Goal: Transaction & Acquisition: Purchase product/service

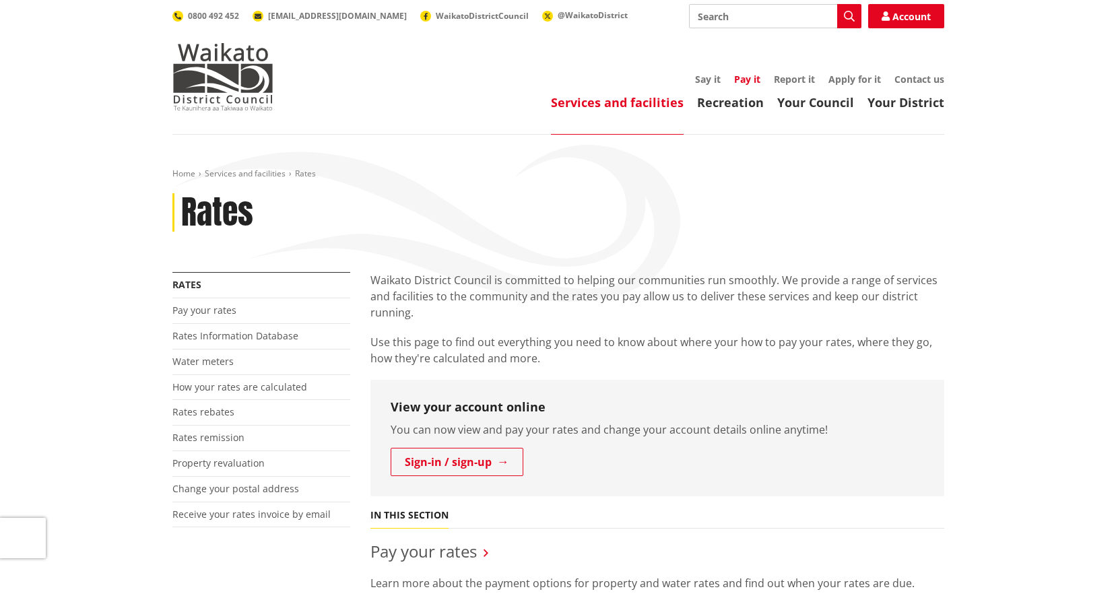
click at [750, 78] on link "Pay it" at bounding box center [747, 79] width 26 height 13
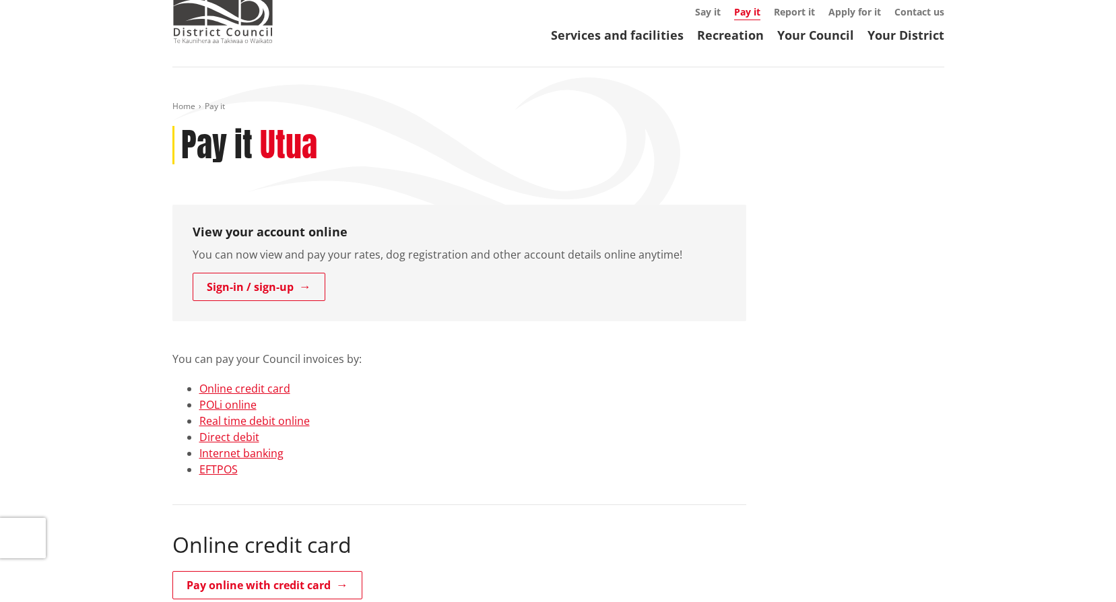
scroll to position [135, 0]
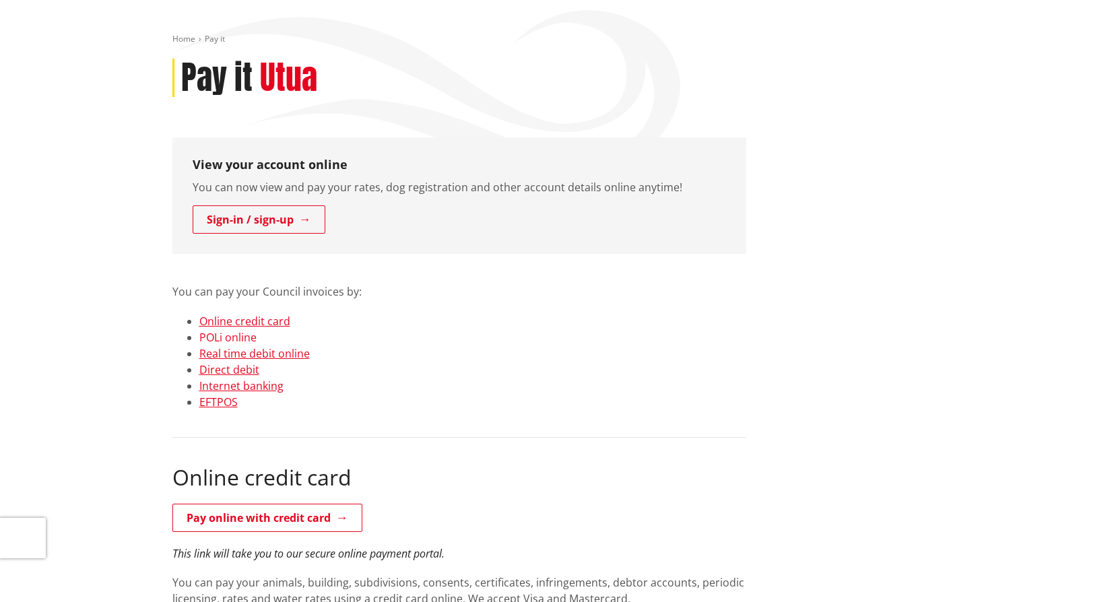
click at [222, 337] on link "POLi online" at bounding box center [227, 337] width 57 height 15
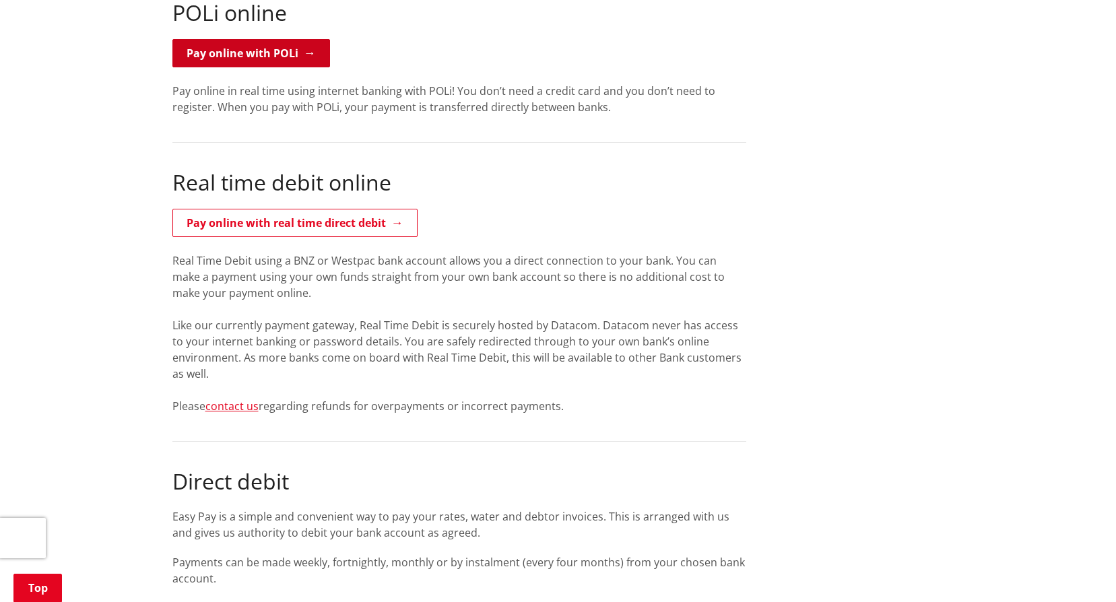
click at [222, 59] on link "Pay online with POLi" at bounding box center [251, 53] width 158 height 28
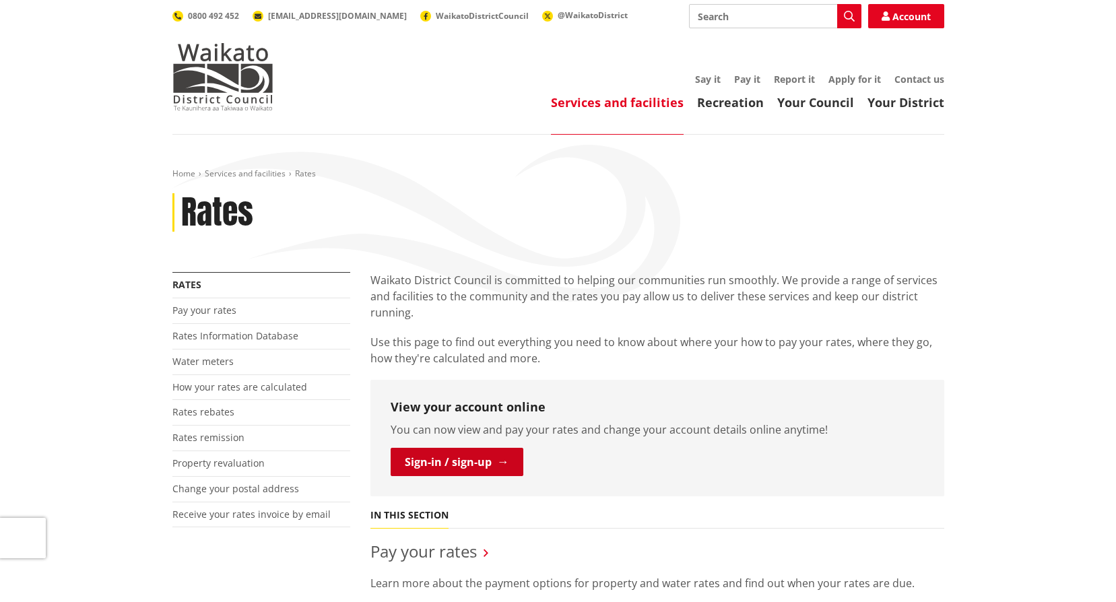
click at [465, 459] on link "Sign-in / sign-up" at bounding box center [457, 462] width 133 height 28
